Goal: Task Accomplishment & Management: Manage account settings

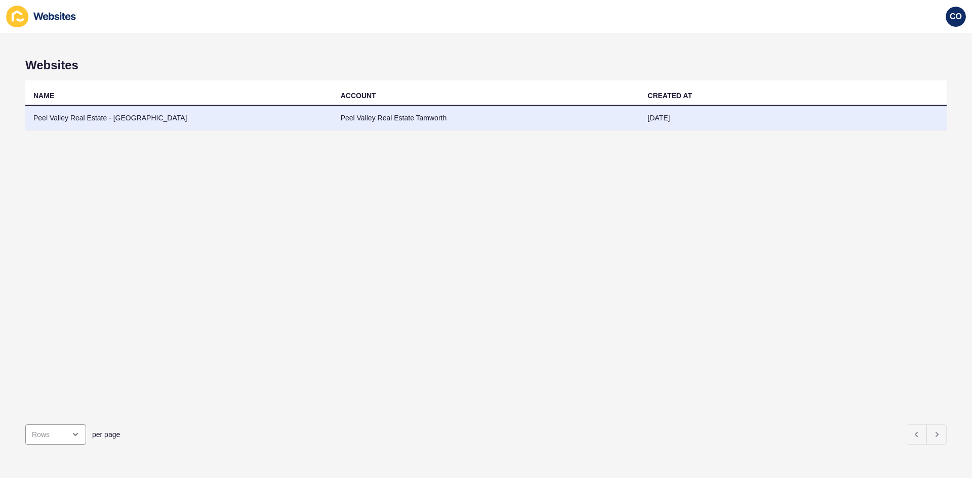
click at [114, 115] on td "Peel Valley Real Estate - Tamworth" at bounding box center [178, 118] width 307 height 25
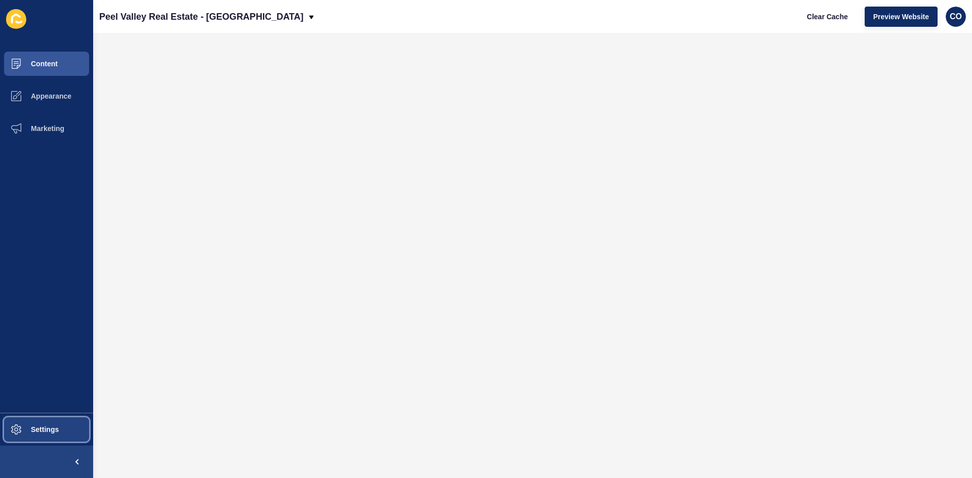
click at [57, 431] on span "Settings" at bounding box center [28, 430] width 60 height 8
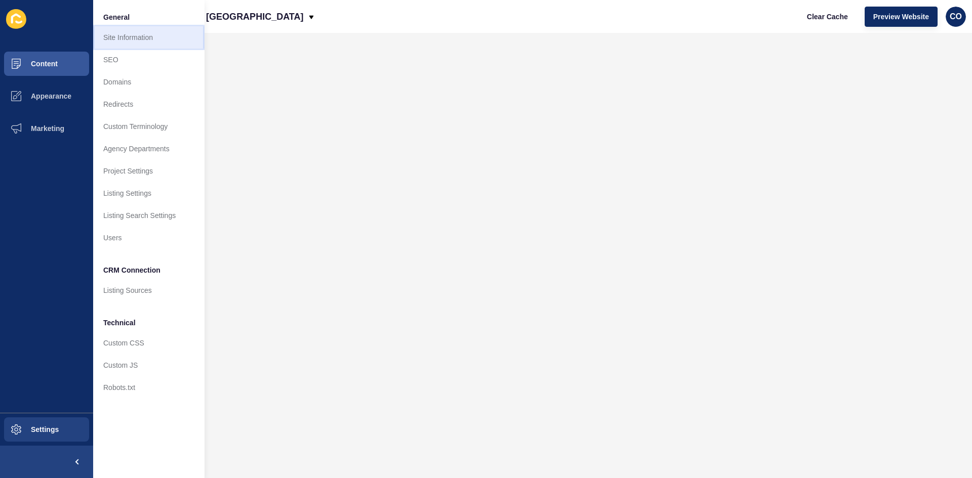
click at [140, 38] on link "Site Information" at bounding box center [148, 37] width 111 height 22
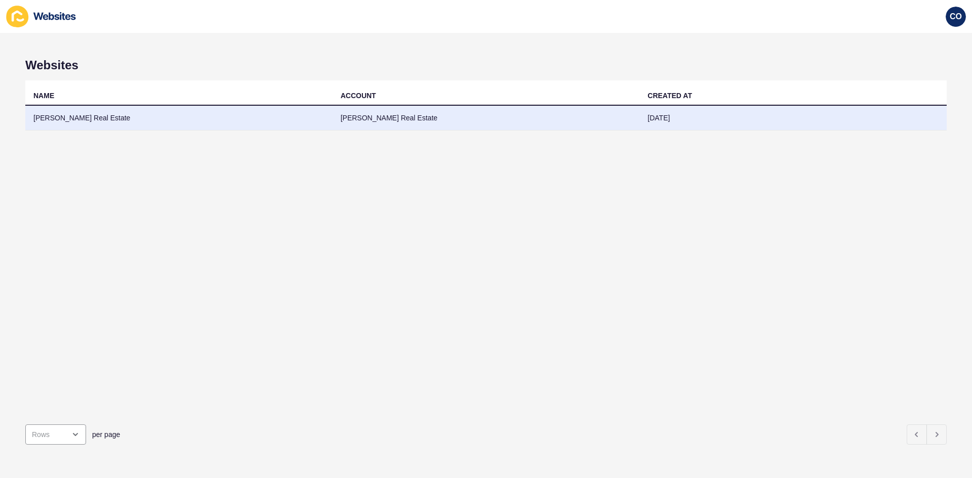
click at [111, 117] on td "[PERSON_NAME] Real Estate" at bounding box center [178, 118] width 307 height 25
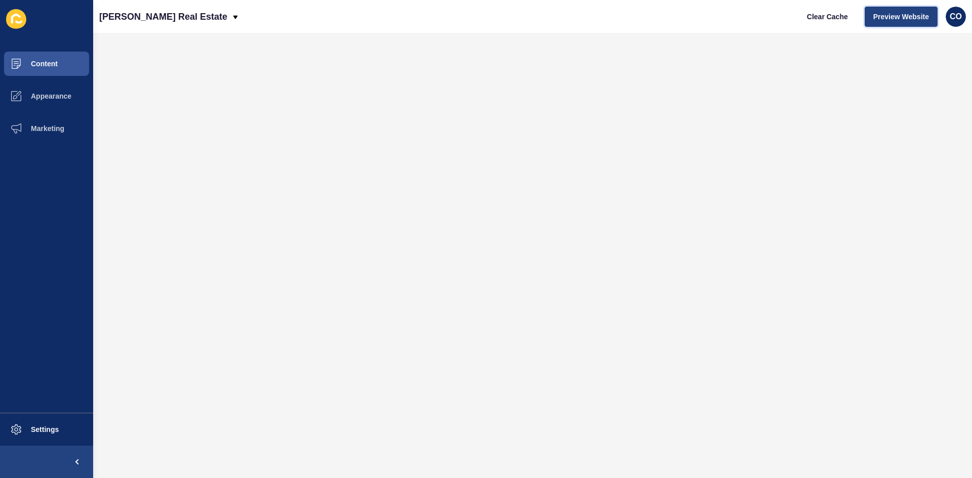
click at [905, 15] on span "Preview Website" at bounding box center [901, 17] width 56 height 10
click at [57, 62] on span "Content" at bounding box center [27, 64] width 59 height 8
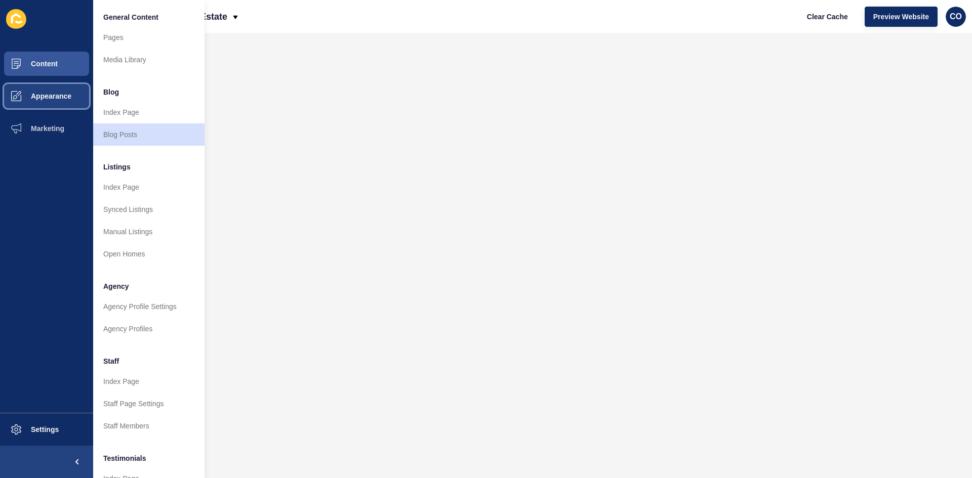
click at [67, 97] on span "Appearance" at bounding box center [34, 96] width 73 height 8
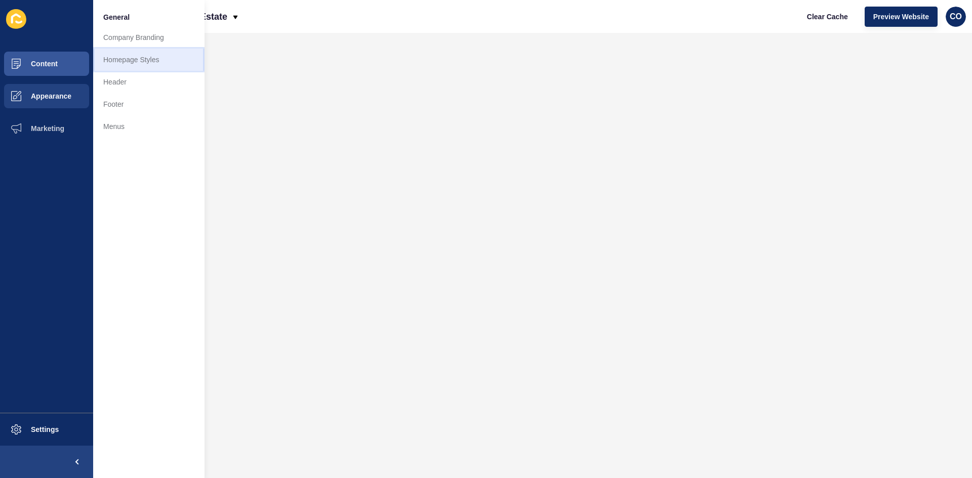
click at [151, 58] on link "Homepage Styles" at bounding box center [148, 60] width 111 height 22
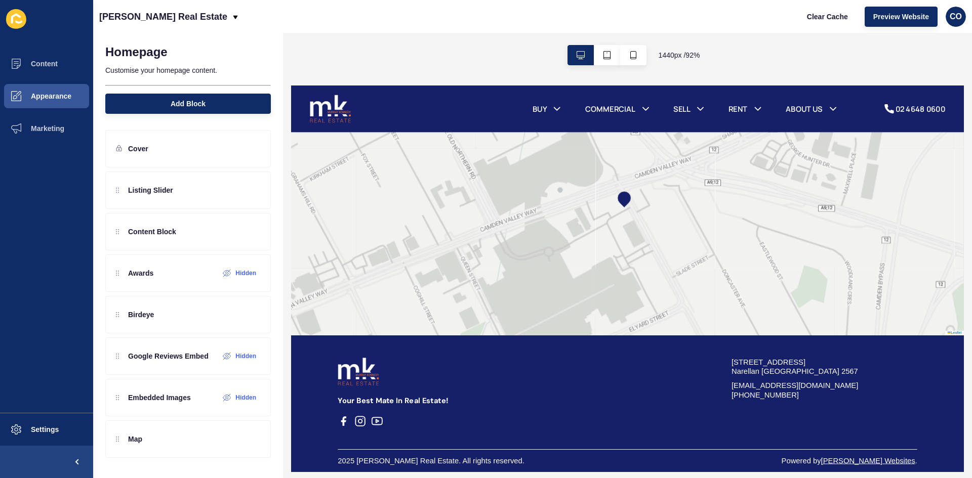
scroll to position [1637, 0]
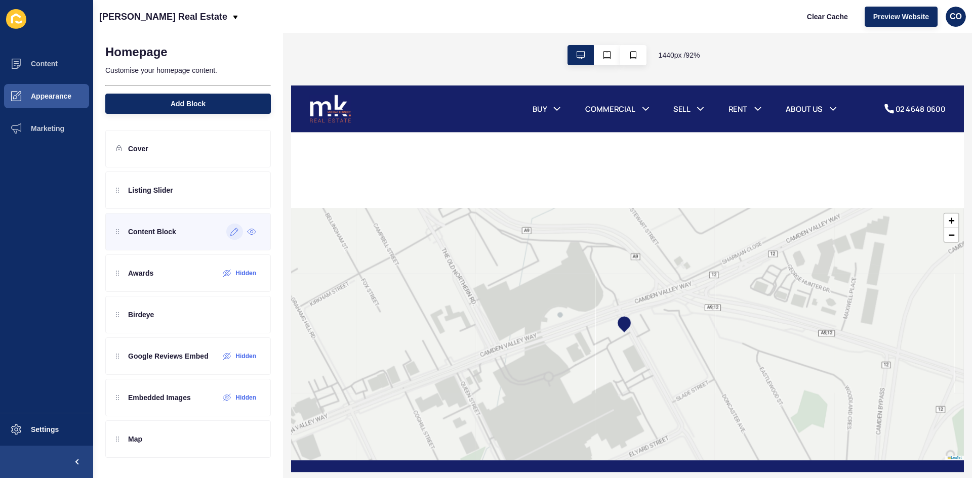
click at [234, 238] on div at bounding box center [234, 232] width 17 height 16
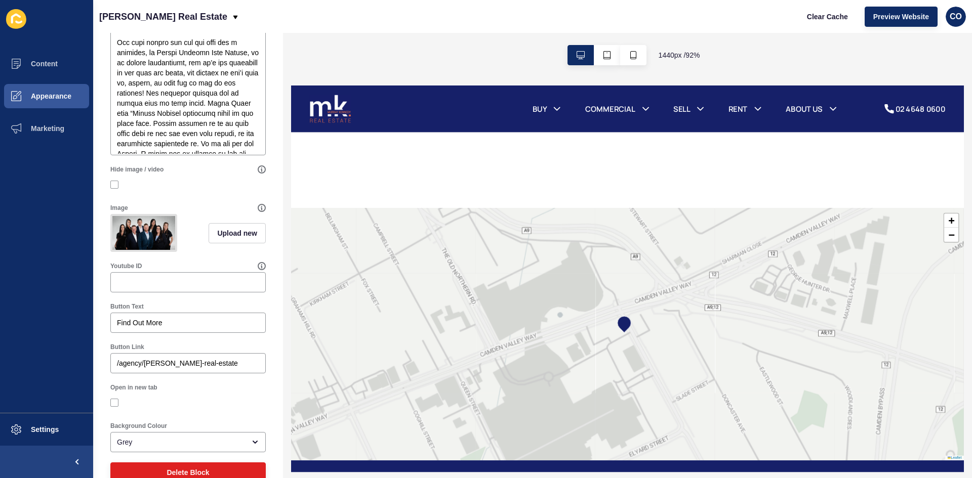
scroll to position [506, 0]
click at [233, 238] on span "Upload new" at bounding box center [237, 233] width 40 height 10
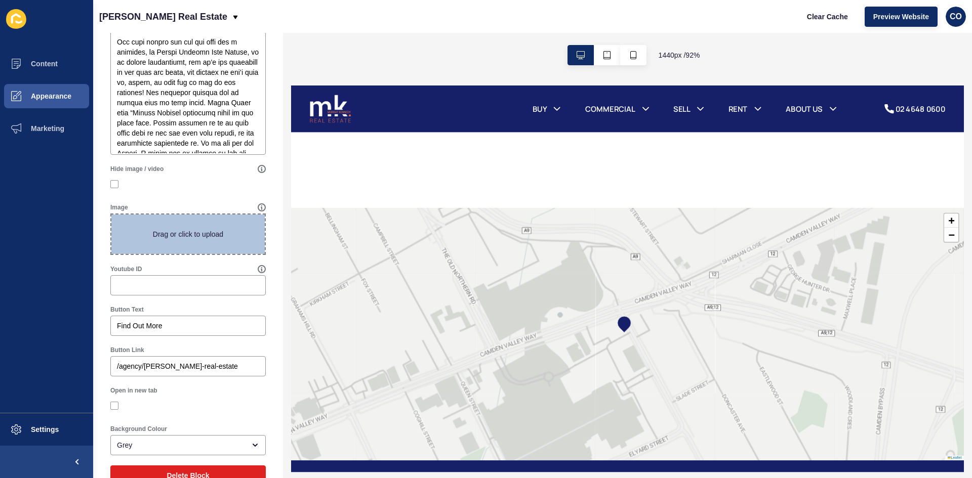
click at [194, 254] on span at bounding box center [187, 234] width 153 height 39
click at [111, 215] on input "Drag or click to upload" at bounding box center [111, 215] width 0 height 0
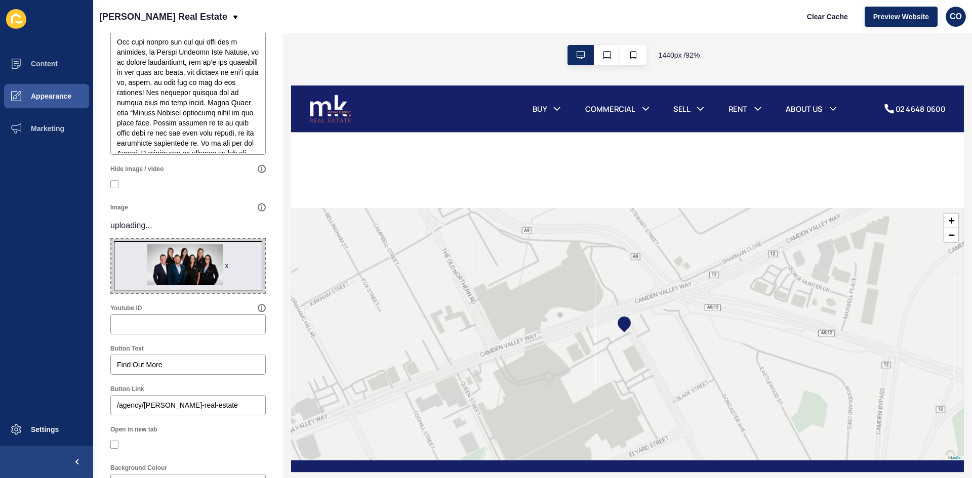
type input "C:\fakepath\2025-01-20_MKRE_Group.jpg"
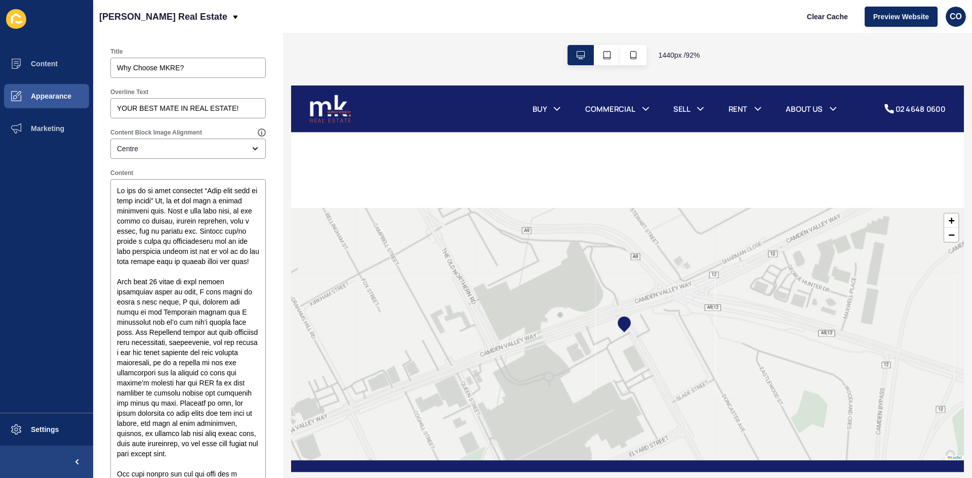
scroll to position [0, 0]
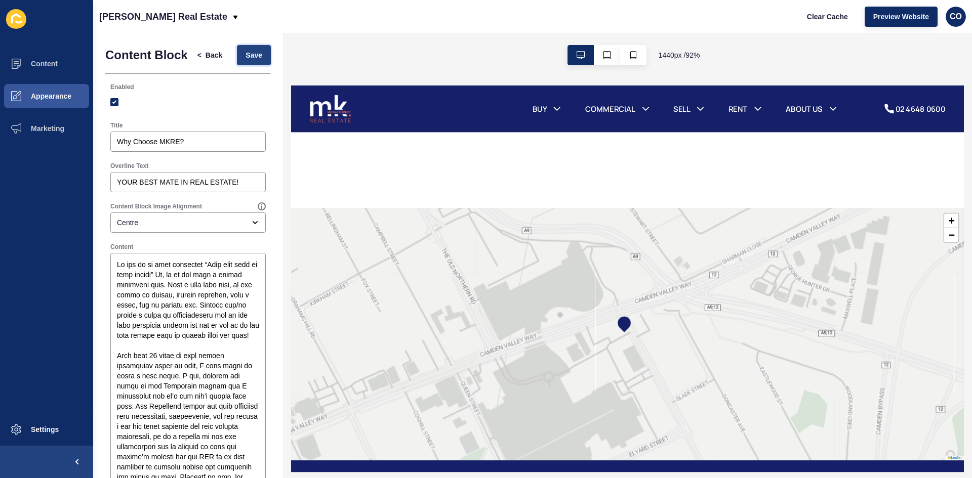
click at [248, 59] on span "Save" at bounding box center [253, 55] width 17 height 10
click at [949, 103] on div at bounding box center [627, 279] width 673 height 387
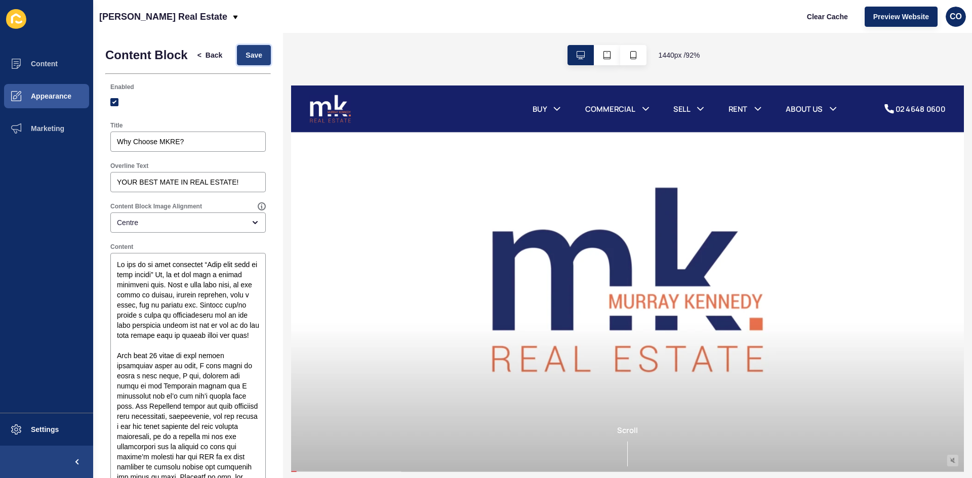
click at [246, 60] on span "Save" at bounding box center [253, 55] width 17 height 10
click at [833, 22] on button "Clear Cache" at bounding box center [827, 17] width 58 height 20
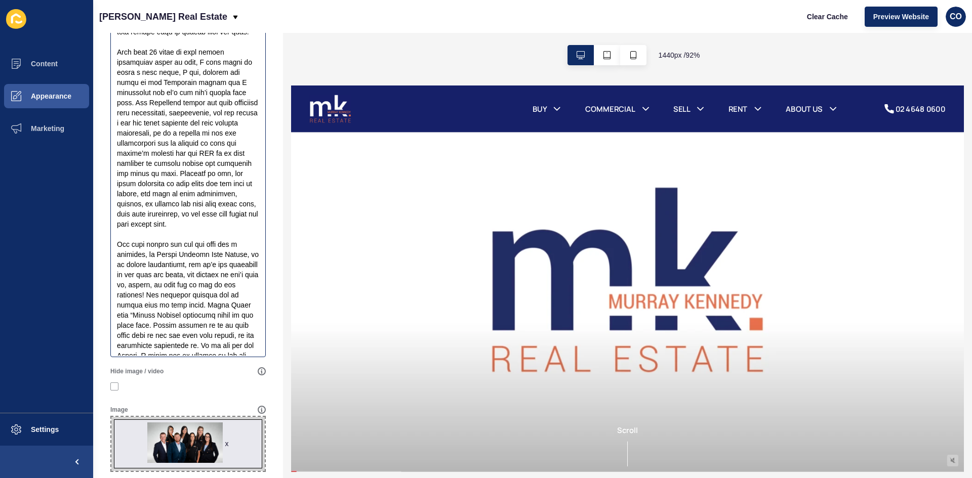
scroll to position [506, 0]
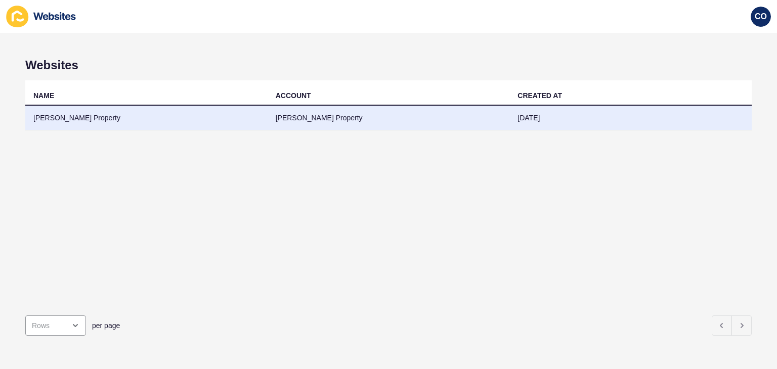
click at [67, 116] on td "[PERSON_NAME] Property" at bounding box center [146, 118] width 242 height 25
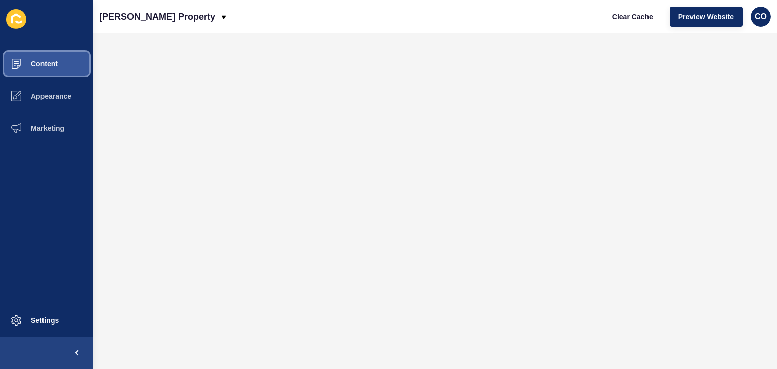
click at [65, 69] on button "Content" at bounding box center [46, 64] width 93 height 32
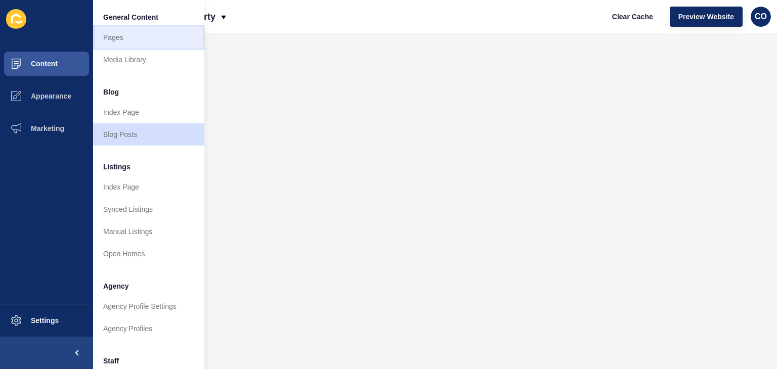
click at [119, 36] on link "Pages" at bounding box center [148, 37] width 111 height 22
